Goal: Find specific page/section: Find specific page/section

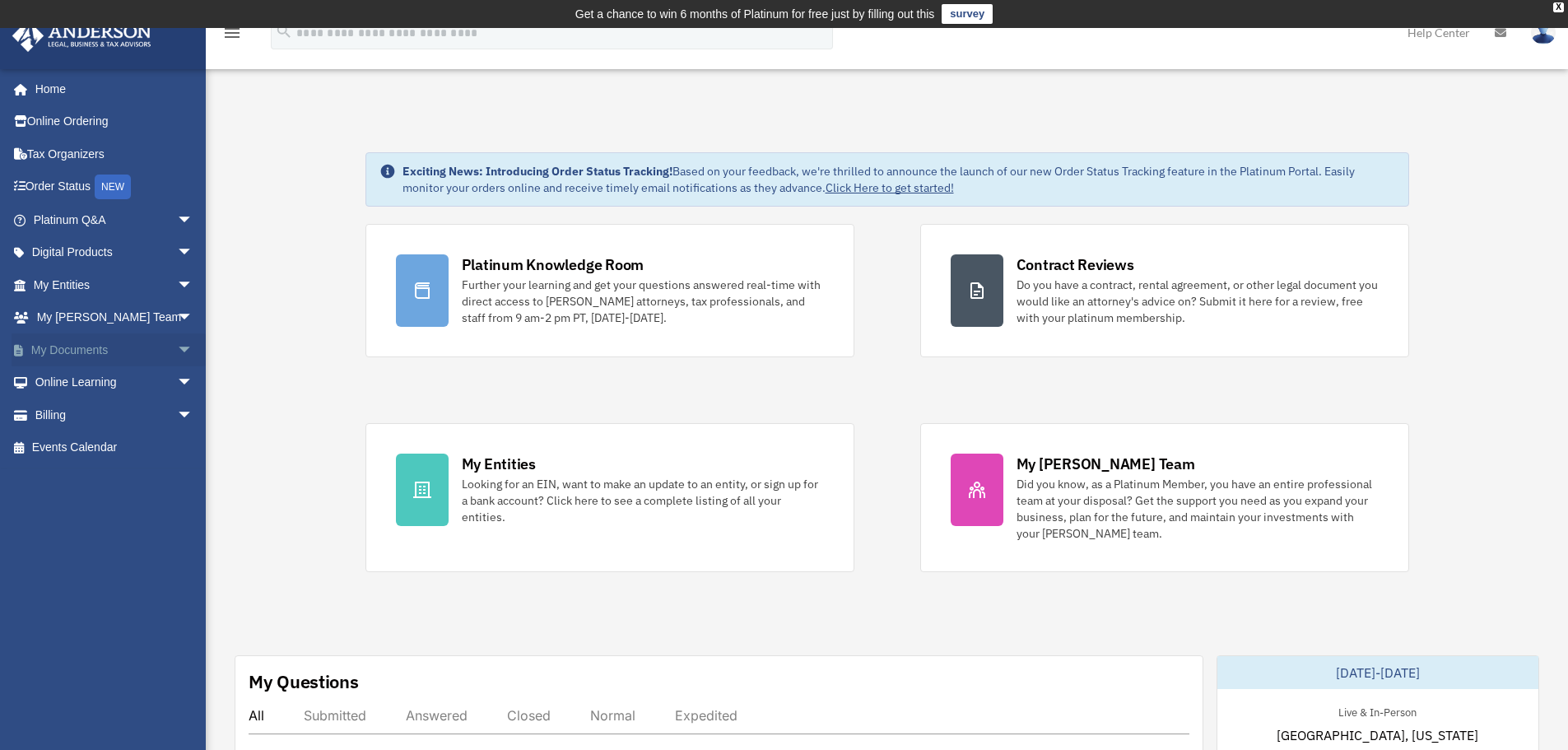
click at [177, 350] on span "arrow_drop_down" at bounding box center [194, 350] width 33 height 34
click at [177, 350] on span "arrow_drop_up" at bounding box center [194, 350] width 33 height 34
click at [177, 350] on span "arrow_drop_down" at bounding box center [194, 350] width 33 height 34
click at [177, 282] on span "arrow_drop_down" at bounding box center [194, 285] width 33 height 34
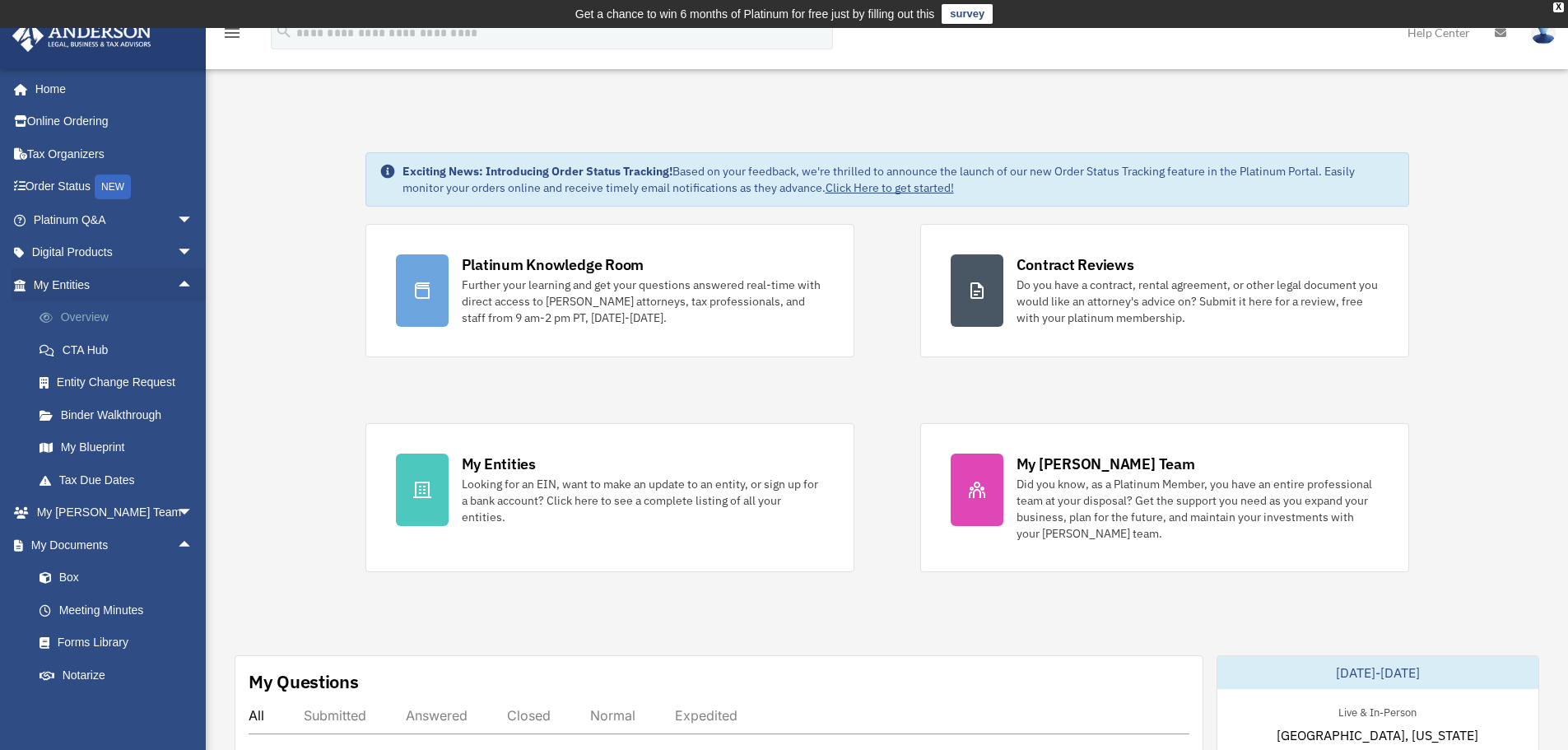
click at [92, 313] on link "Overview" at bounding box center [121, 318] width 195 height 33
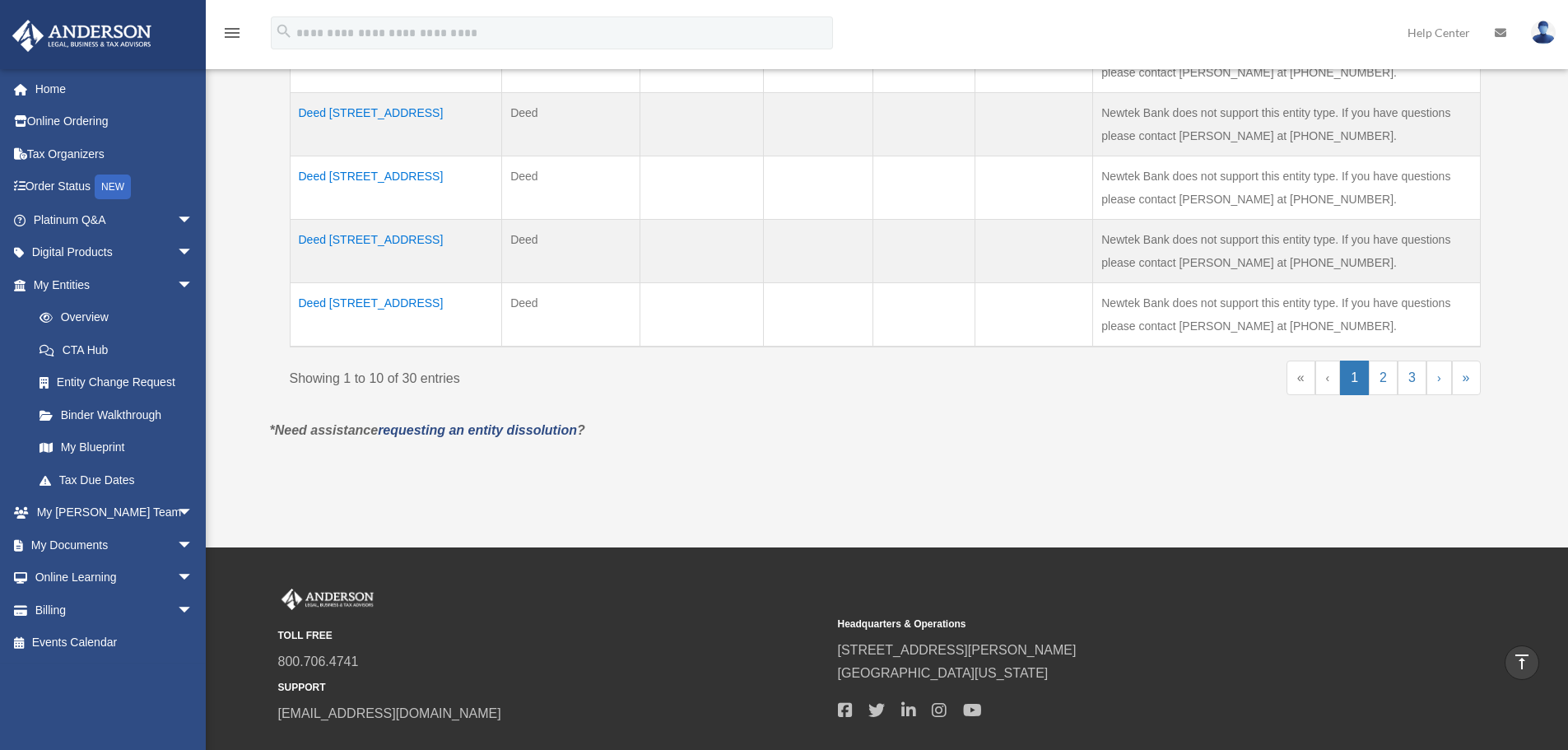
scroll to position [823, 0]
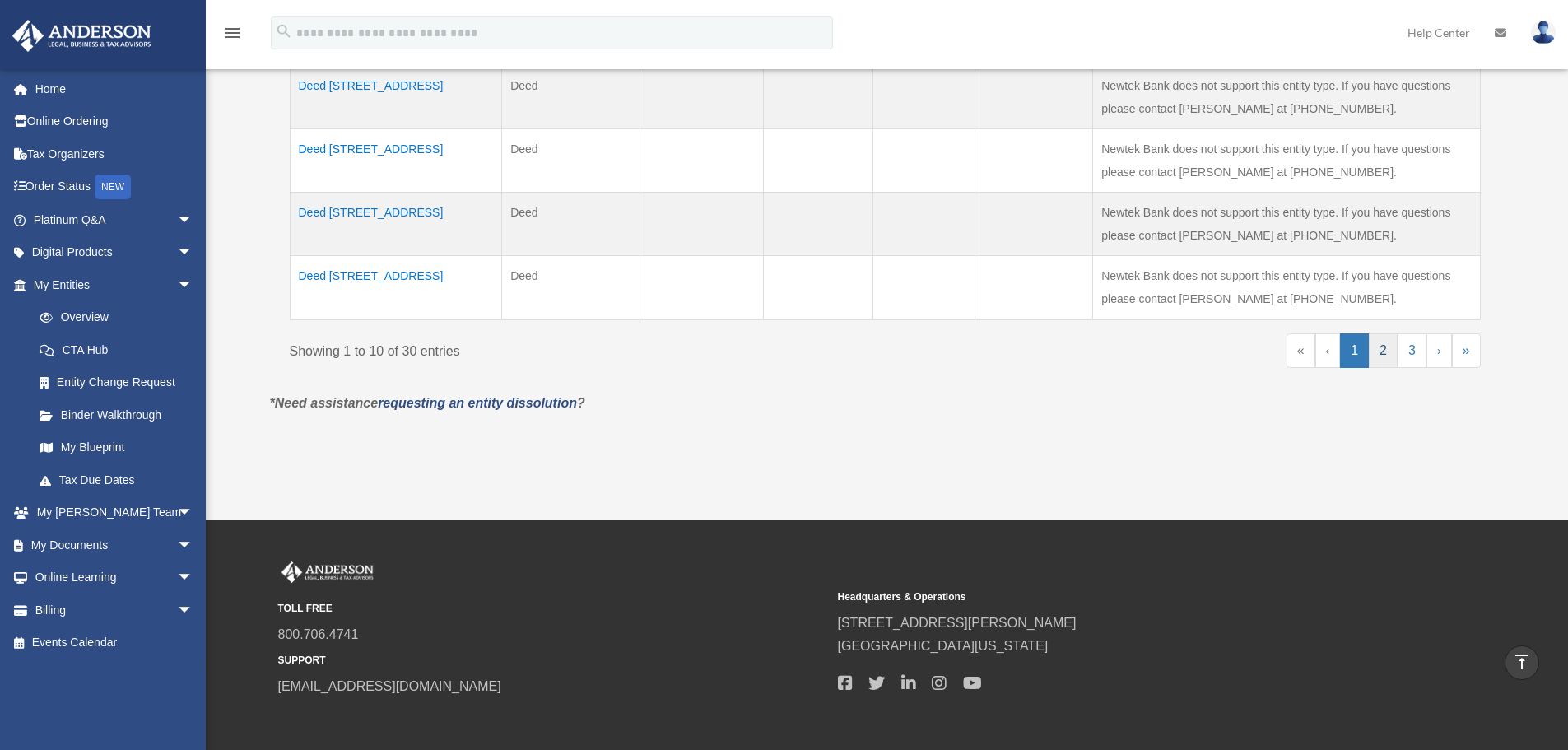
click at [1389, 358] on link "2" at bounding box center [1383, 350] width 28 height 34
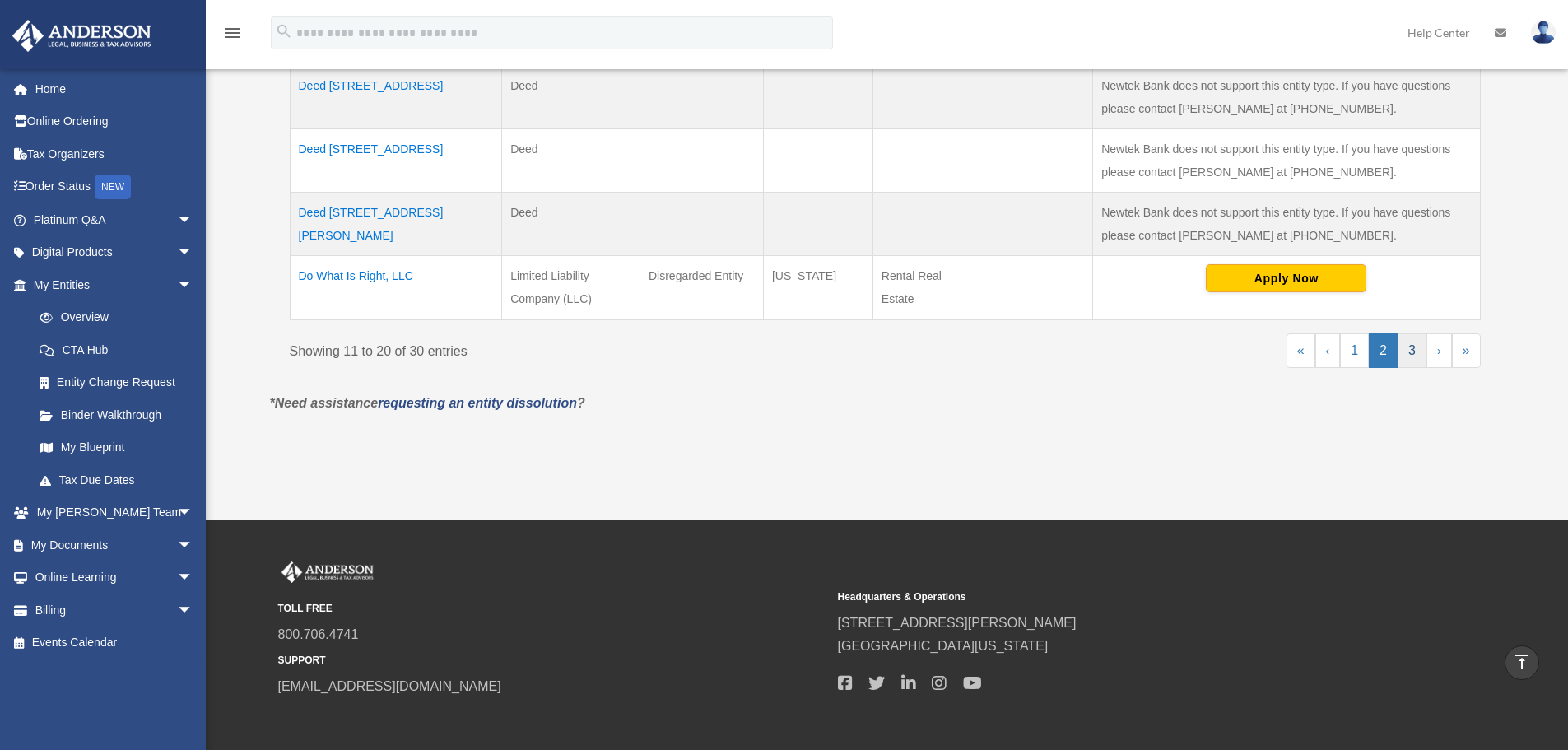
click at [1418, 347] on link "3" at bounding box center [1412, 350] width 28 height 34
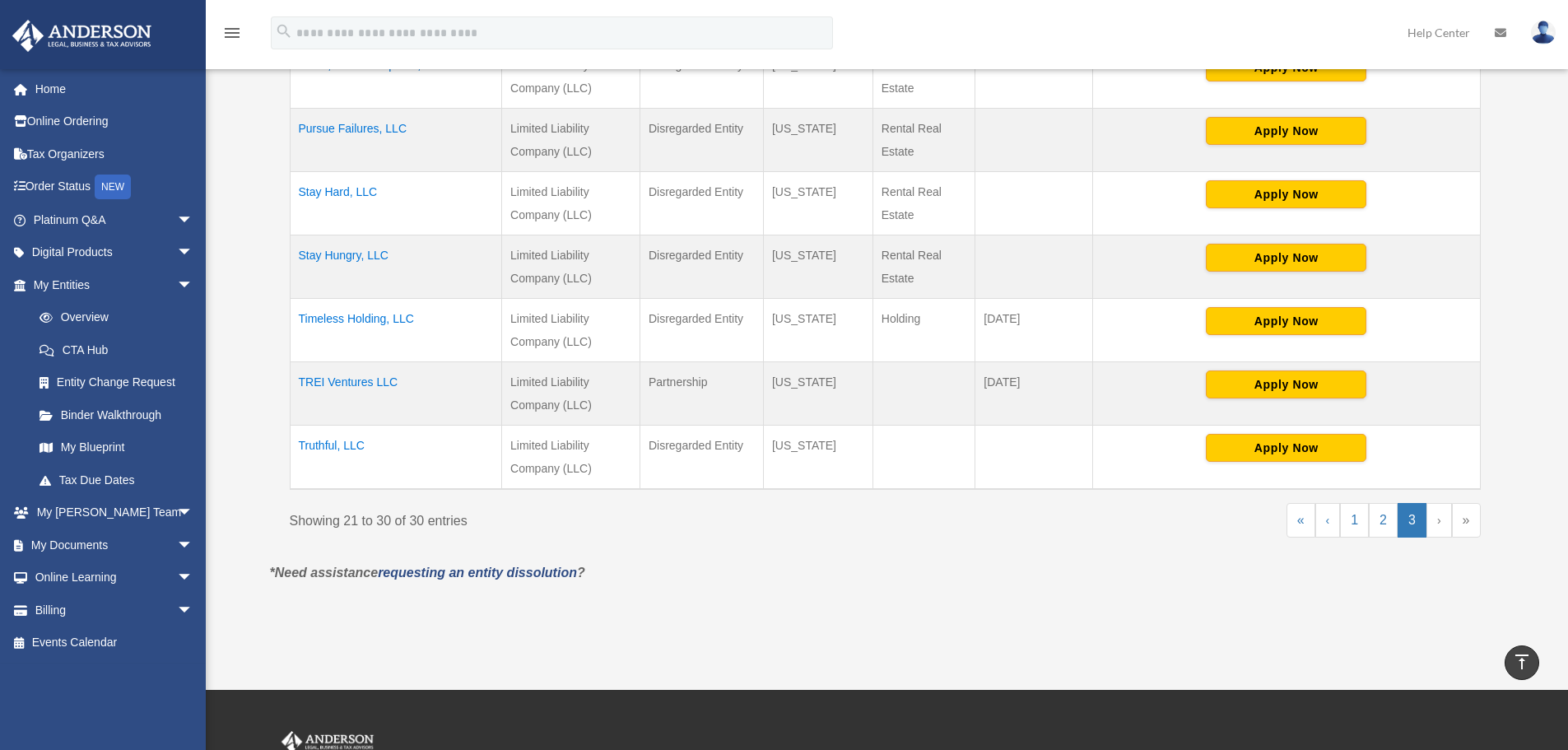
scroll to position [412, 0]
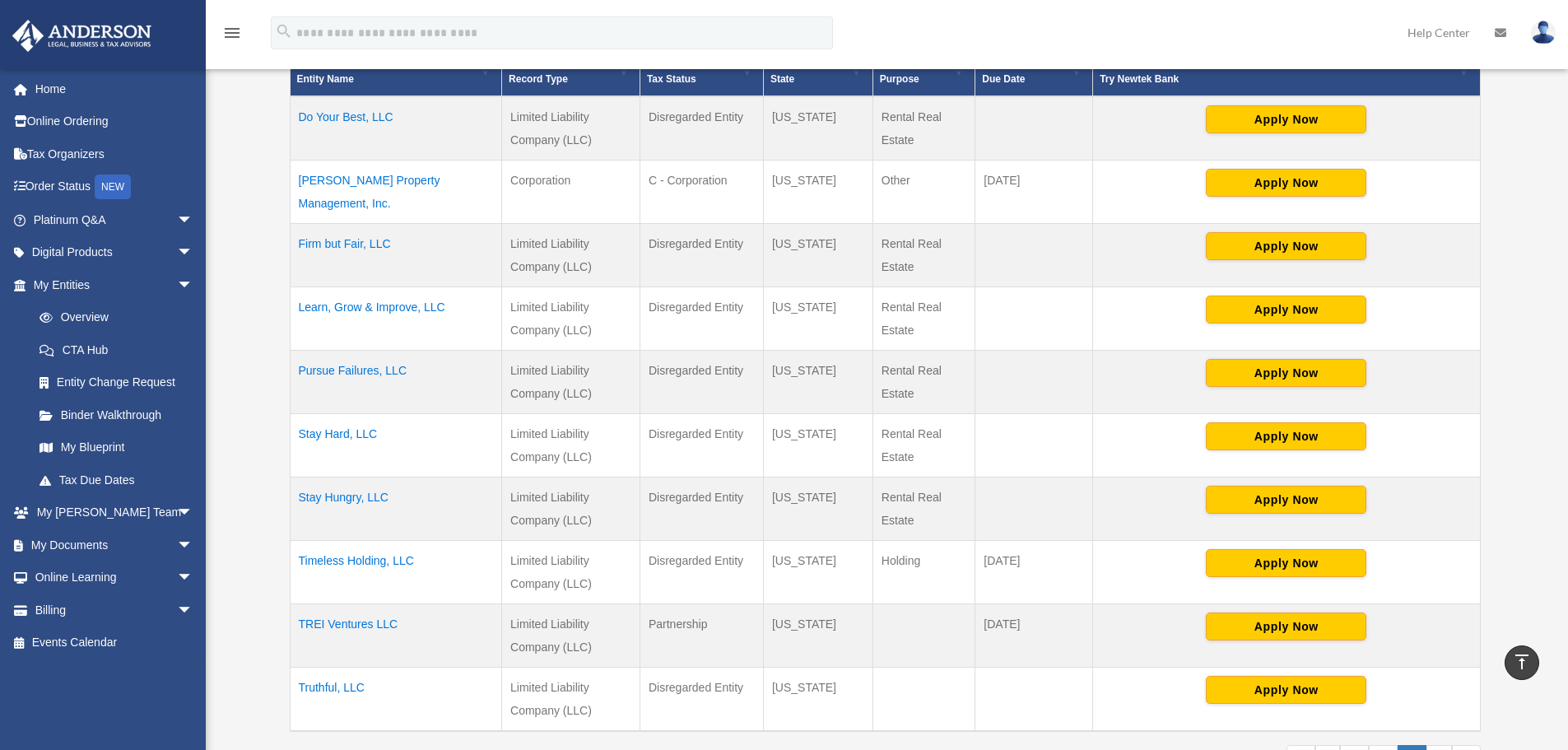
click at [375, 170] on td "[PERSON_NAME] Property Management, Inc." at bounding box center [396, 192] width 213 height 64
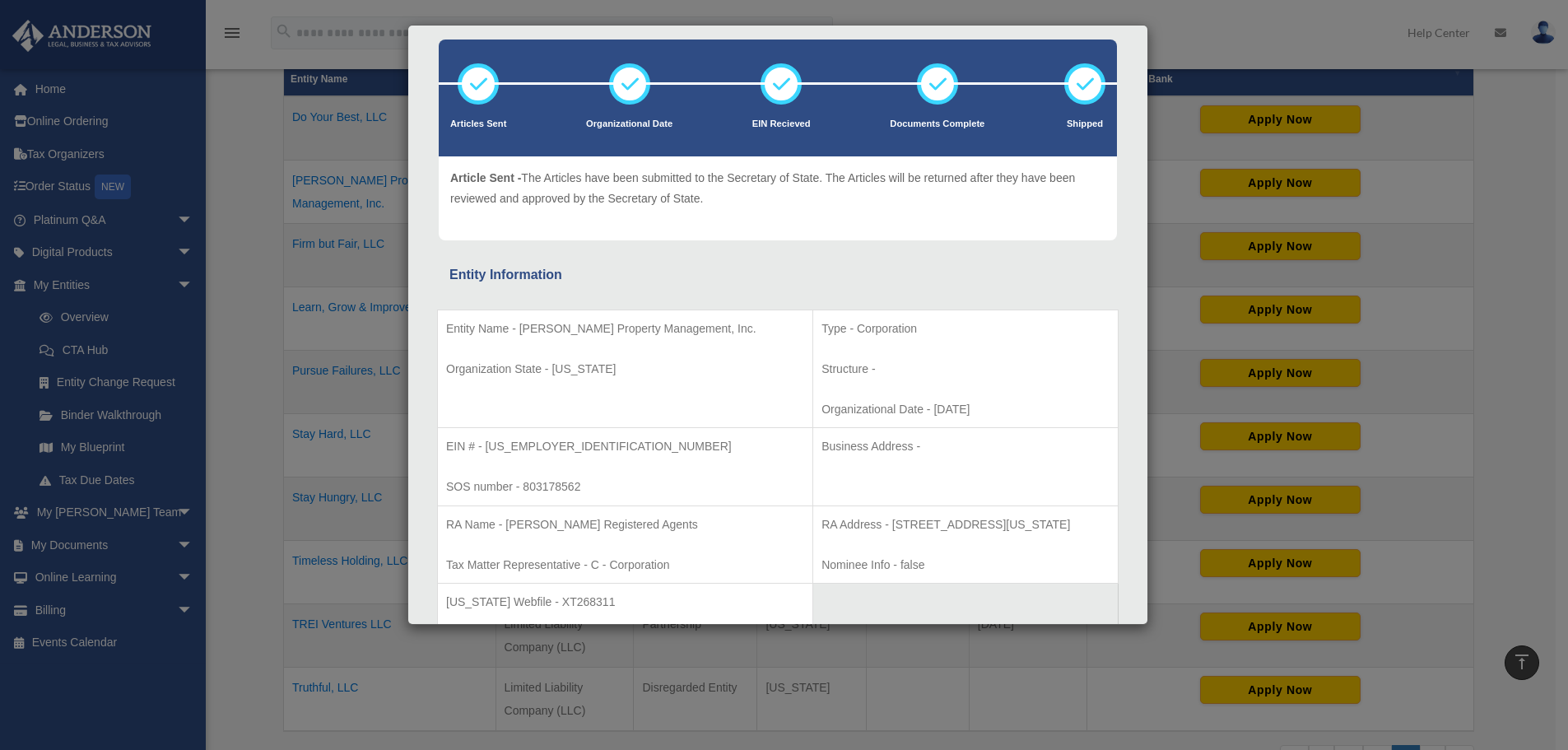
scroll to position [164, 0]
